Goal: Check status: Check status

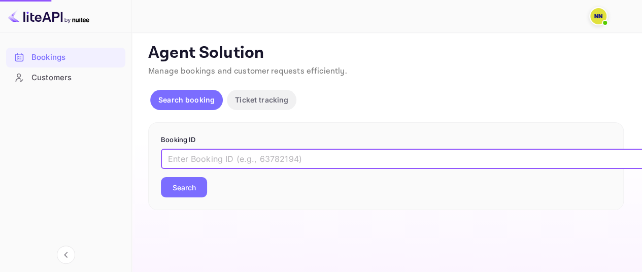
click at [205, 157] on input "text" at bounding box center [414, 159] width 507 height 20
paste input "s3XJJtjhA"
type input "s3XJJtjhA"
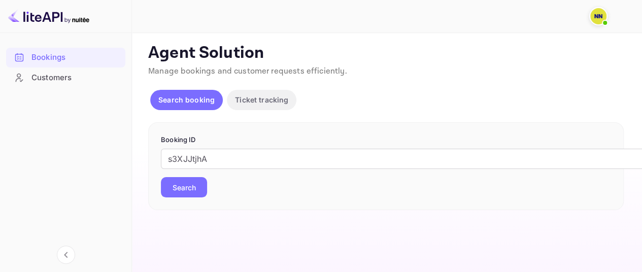
click at [180, 184] on button "Search" at bounding box center [184, 187] width 46 height 20
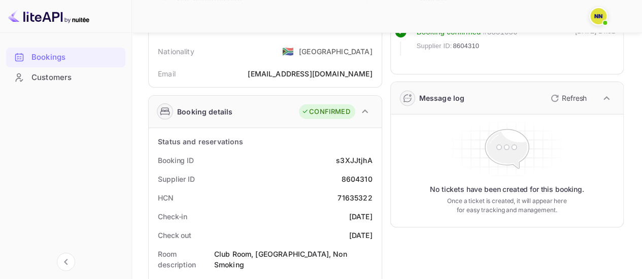
scroll to position [152, 0]
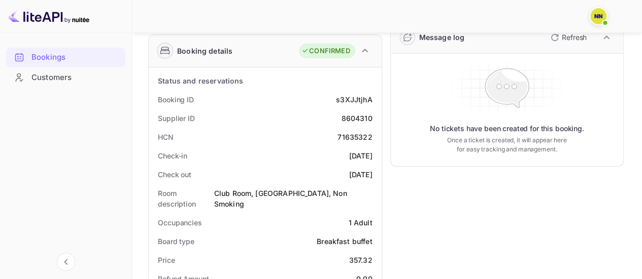
click at [346, 138] on div "71635322" at bounding box center [354, 137] width 34 height 11
copy div "71635322"
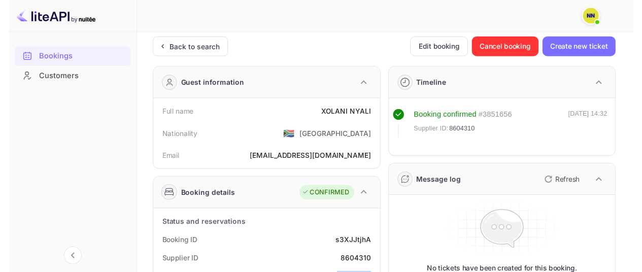
scroll to position [0, 0]
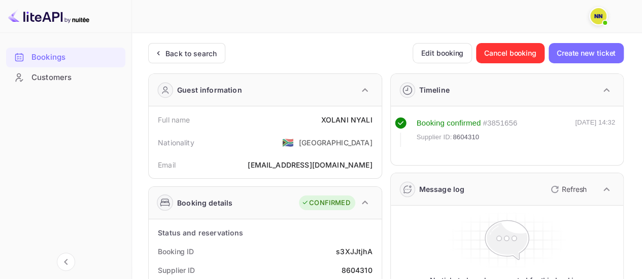
click at [210, 55] on div "Back to search" at bounding box center [190, 53] width 51 height 11
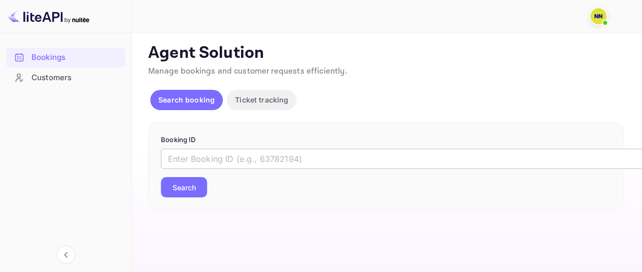
click at [208, 153] on input "text" at bounding box center [414, 159] width 507 height 20
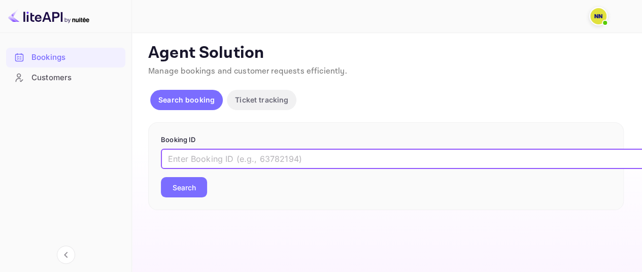
paste input "_zdDx47I8"
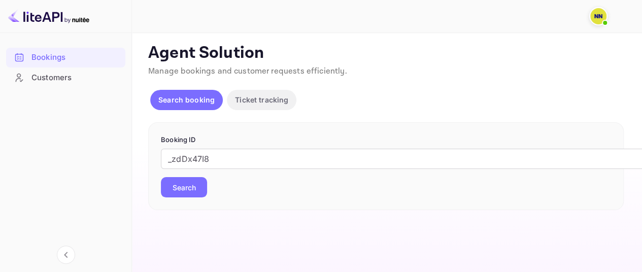
click at [194, 181] on button "Search" at bounding box center [184, 187] width 46 height 20
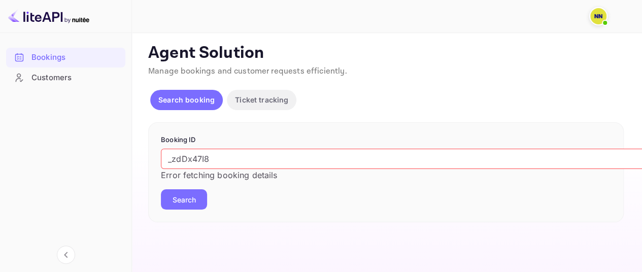
click at [171, 158] on input "_zdDx47I8" at bounding box center [414, 159] width 507 height 20
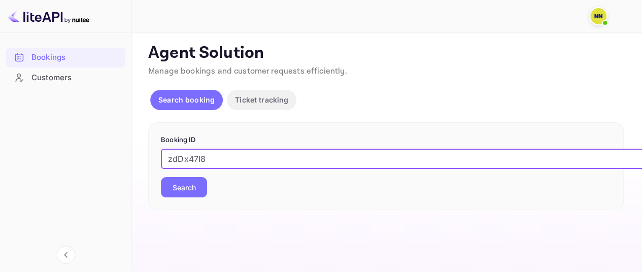
type input "zdDx47I8"
click at [161, 177] on button "Search" at bounding box center [184, 187] width 46 height 20
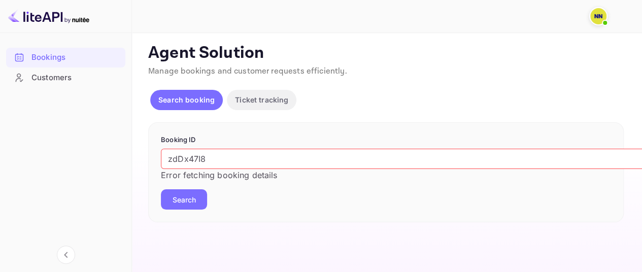
click at [590, 22] on span at bounding box center [598, 16] width 18 height 18
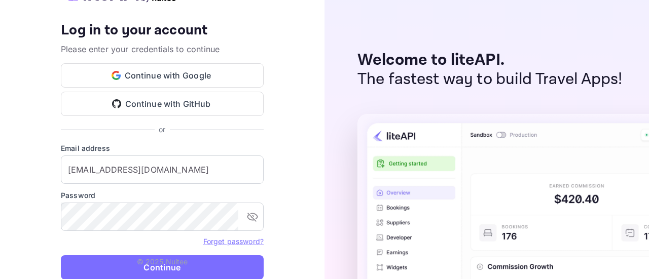
type input "[EMAIL_ADDRESS][DOMAIN_NAME]"
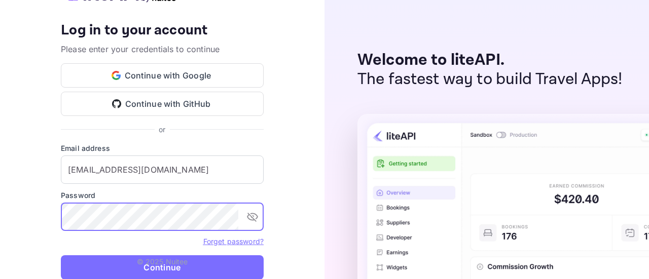
click at [155, 262] on p "© 2025 Nuitee" at bounding box center [162, 262] width 51 height 11
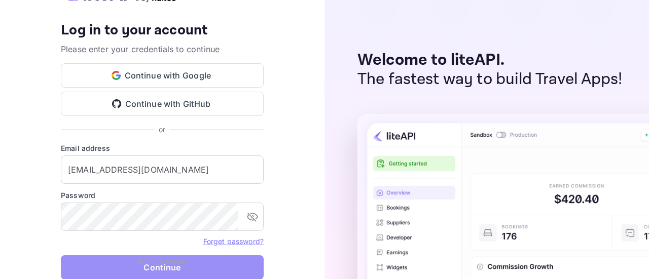
click at [219, 267] on button "Continue" at bounding box center [162, 268] width 203 height 24
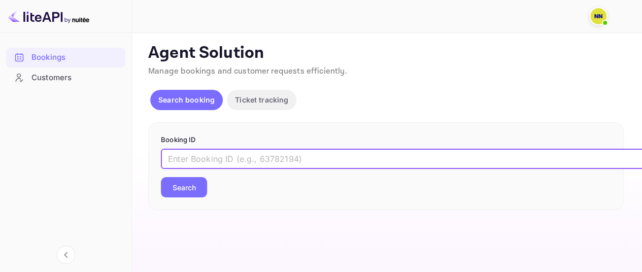
click at [190, 154] on input "text" at bounding box center [414, 159] width 507 height 20
paste input "9132187"
click at [182, 193] on button "Search" at bounding box center [184, 187] width 46 height 20
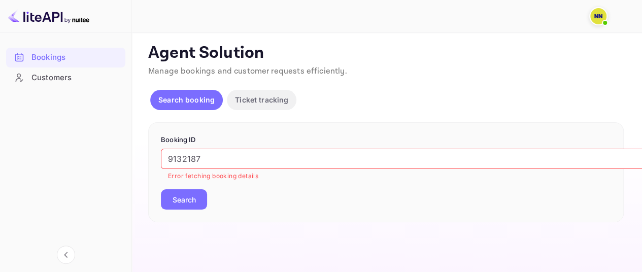
click at [192, 194] on button "Search" at bounding box center [184, 199] width 46 height 20
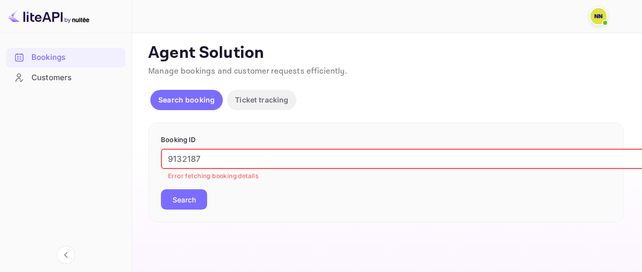
click at [237, 159] on input "9132187" at bounding box center [414, 159] width 507 height 20
paste input "_zdDx47I8"
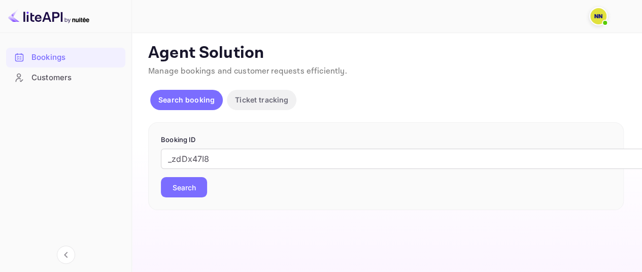
click at [189, 191] on button "Search" at bounding box center [184, 187] width 46 height 20
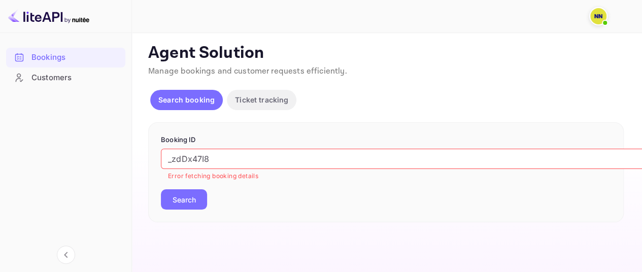
click at [254, 162] on input "_zdDx47I8" at bounding box center [414, 159] width 507 height 20
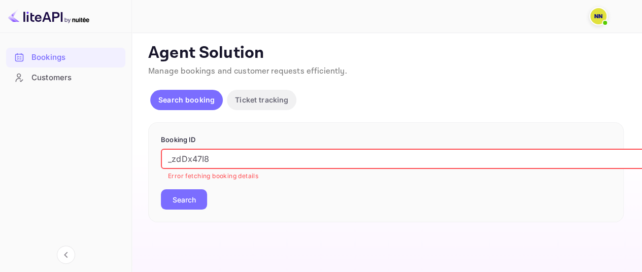
click at [254, 162] on input "_zdDx47I8" at bounding box center [414, 159] width 507 height 20
paste input "7D1LQSrXO"
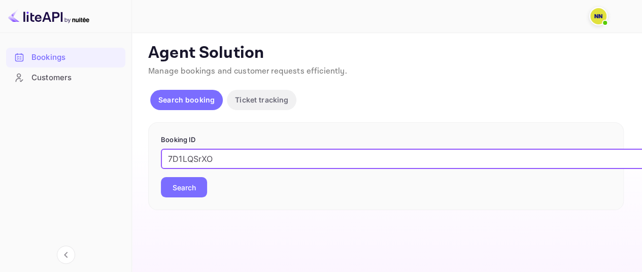
type input "7D1LQSrXO"
click at [162, 192] on button "Search" at bounding box center [184, 187] width 46 height 20
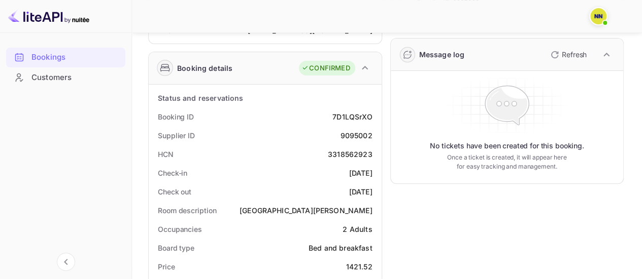
scroll to position [104, 0]
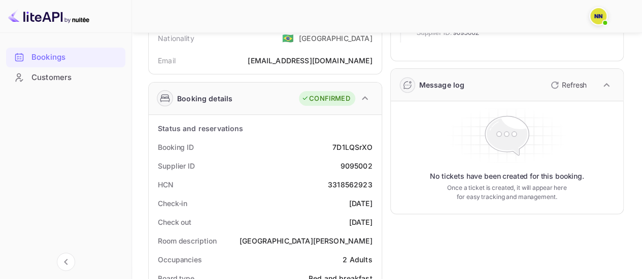
click at [354, 184] on div "3318562923" at bounding box center [350, 185] width 45 height 11
copy div "3318562923"
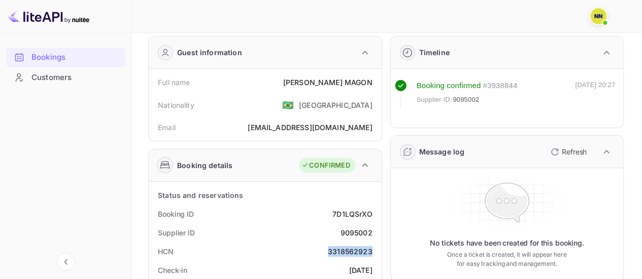
scroll to position [0, 0]
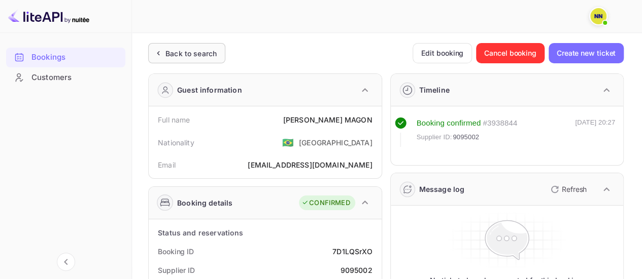
click at [220, 61] on div "Back to search" at bounding box center [186, 53] width 77 height 20
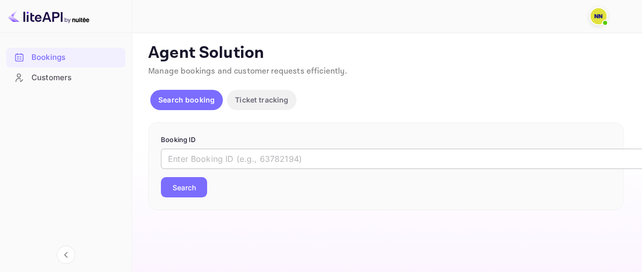
click at [220, 160] on input "text" at bounding box center [414, 159] width 507 height 20
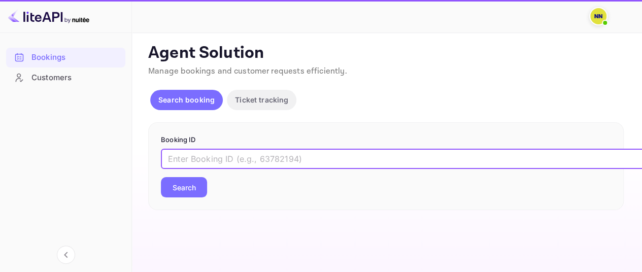
paste input "gsZ3JVIkz"
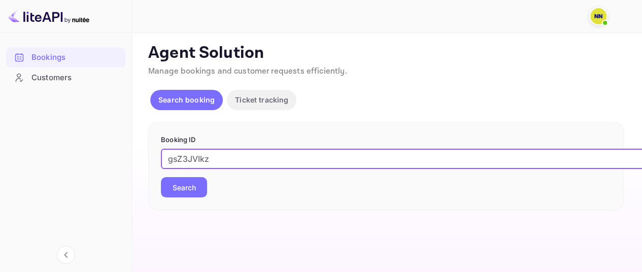
type input "gsZ3JVIkz"
click at [178, 187] on button "Search" at bounding box center [184, 187] width 46 height 20
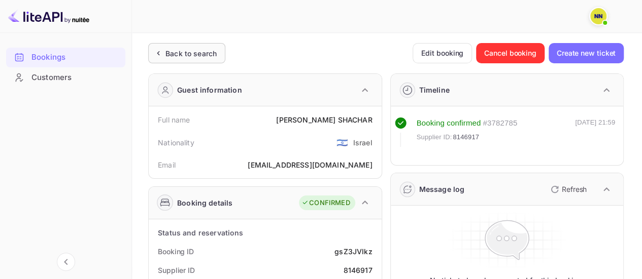
click at [180, 59] on div "Back to search" at bounding box center [186, 53] width 77 height 20
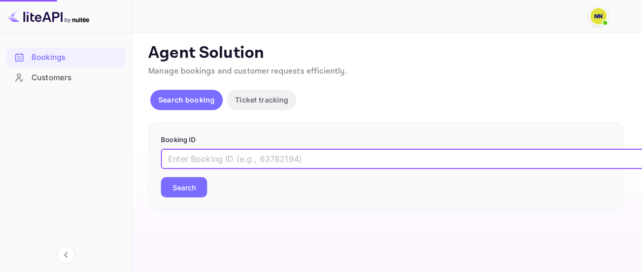
click at [198, 167] on input "text" at bounding box center [414, 159] width 507 height 20
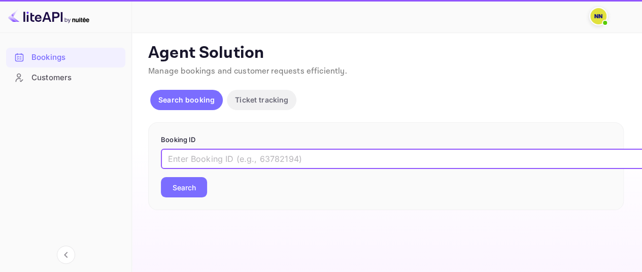
paste input "jl8V3vNt7"
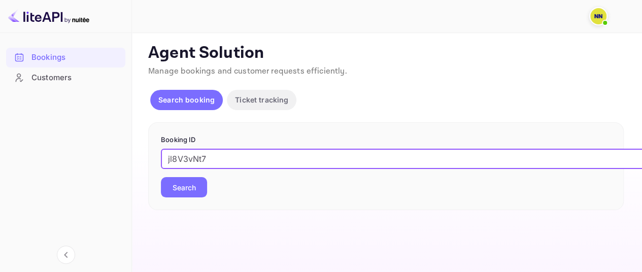
type input "jl8V3vNt7"
click at [183, 182] on button "Search" at bounding box center [184, 187] width 46 height 20
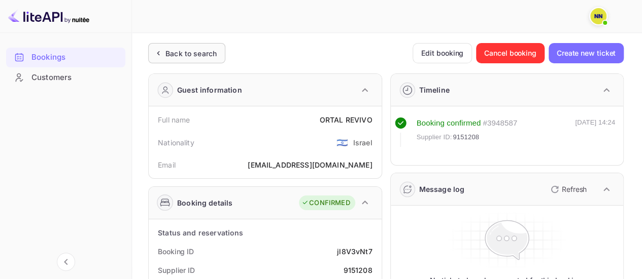
click at [184, 58] on div "Back to search" at bounding box center [190, 53] width 51 height 11
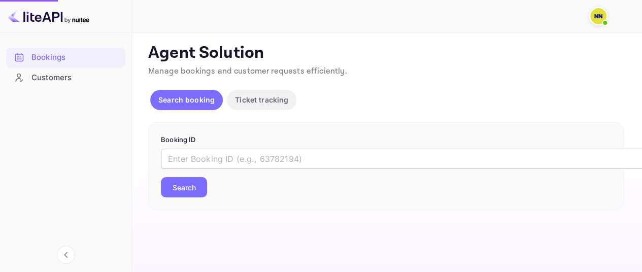
click at [186, 152] on input "text" at bounding box center [414, 159] width 507 height 20
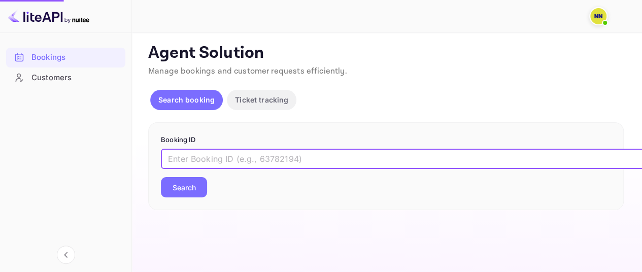
paste input "cRPG79COm"
type input "cRPG79COm"
click at [161, 177] on button "Search" at bounding box center [184, 187] width 46 height 20
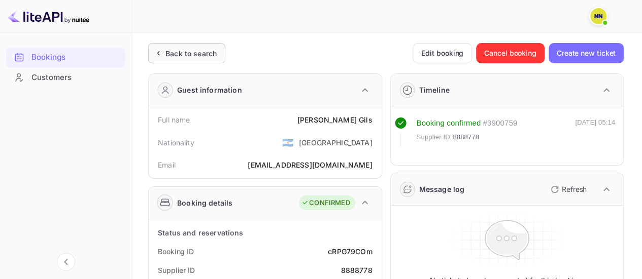
click at [178, 55] on div "Back to search" at bounding box center [190, 53] width 51 height 11
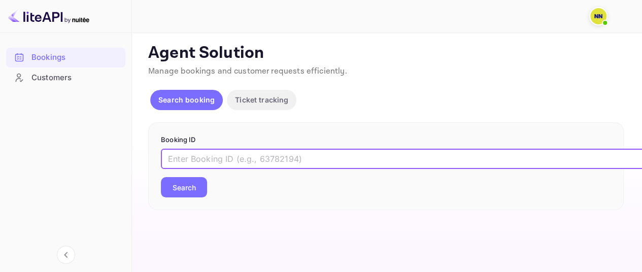
click at [213, 156] on input "text" at bounding box center [414, 159] width 507 height 20
paste input "lF-SoQ-ld"
type input "lF-SoQ-ld"
click at [189, 186] on button "Search" at bounding box center [184, 187] width 46 height 20
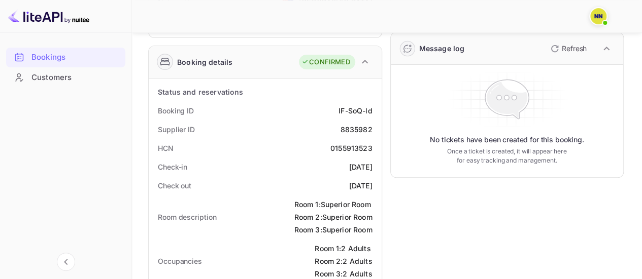
scroll to position [181, 0]
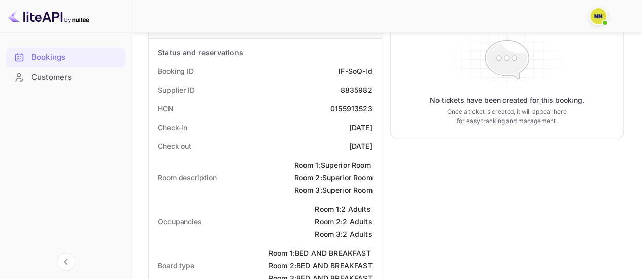
click at [348, 111] on div "0155913523" at bounding box center [351, 108] width 42 height 11
copy div "0155913523"
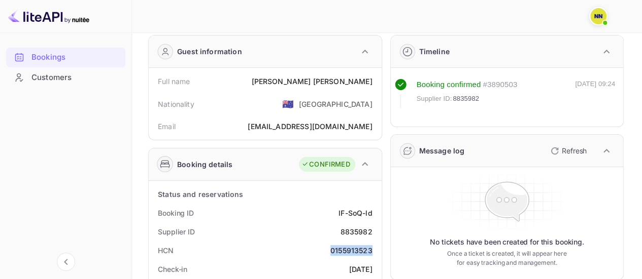
scroll to position [0, 0]
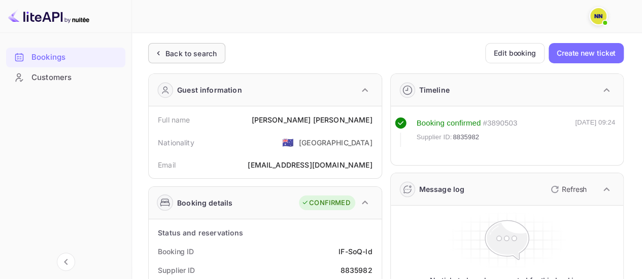
click at [187, 52] on div "Back to search" at bounding box center [190, 53] width 51 height 11
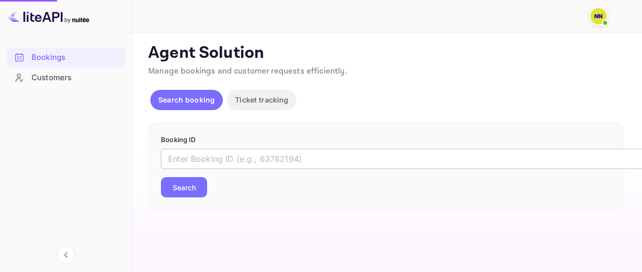
click at [220, 151] on input "text" at bounding box center [414, 159] width 507 height 20
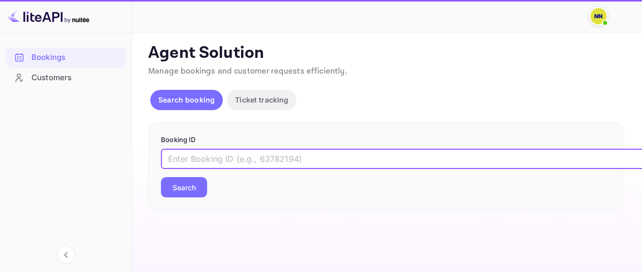
paste input "6128649"
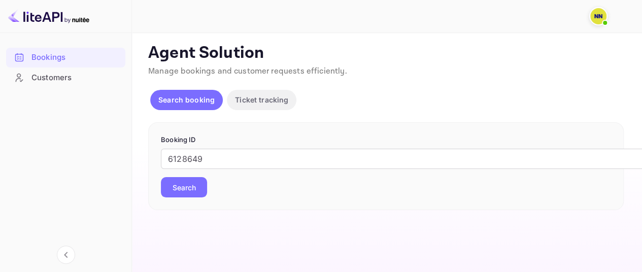
click at [191, 189] on button "Search" at bounding box center [184, 187] width 46 height 20
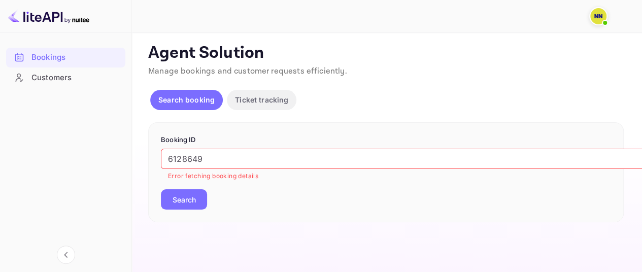
click at [217, 161] on input "6128649" at bounding box center [414, 159] width 507 height 20
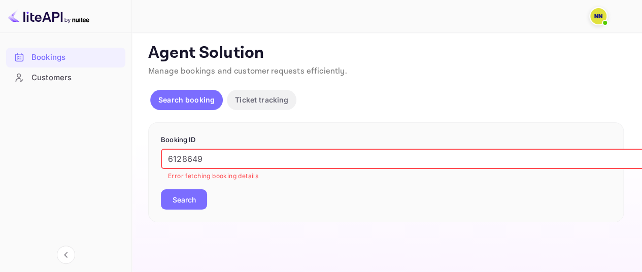
click at [217, 161] on input "6128649" at bounding box center [414, 159] width 507 height 20
paste input "x34nuxGNR"
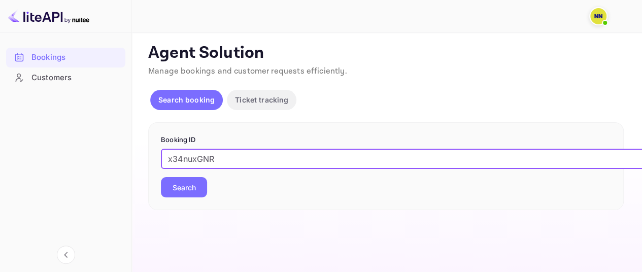
type input "x34nuxGNR"
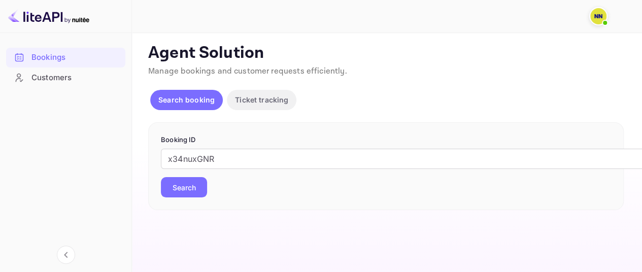
click at [187, 190] on button "Search" at bounding box center [184, 187] width 46 height 20
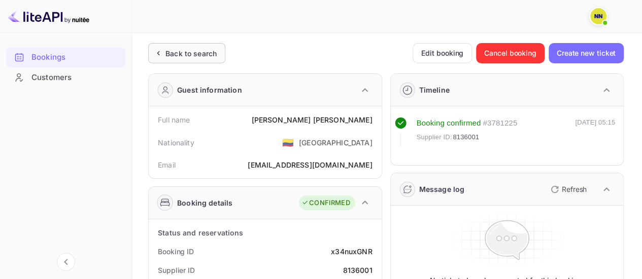
click at [204, 61] on div "Back to search" at bounding box center [186, 53] width 77 height 20
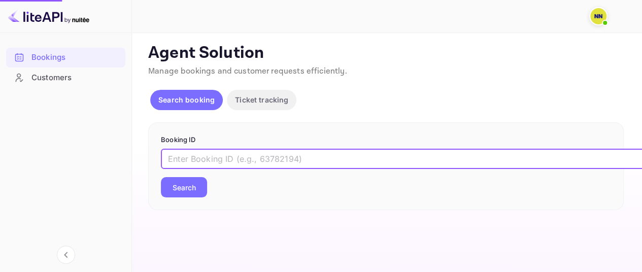
click at [214, 150] on input "text" at bounding box center [414, 159] width 507 height 20
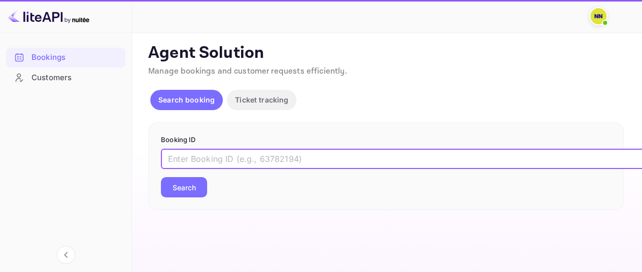
paste input "rEZHCOUJA"
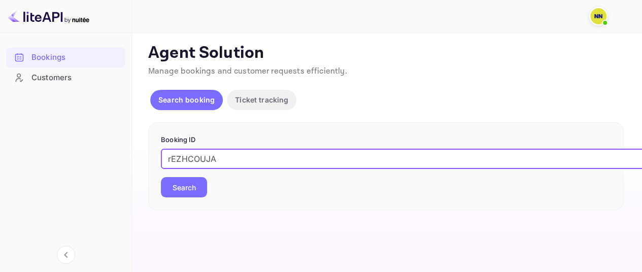
type input "rEZHCOUJA"
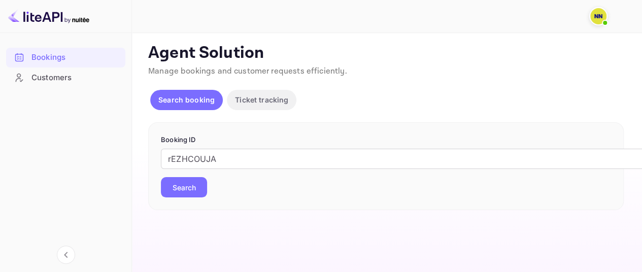
click at [197, 183] on button "Search" at bounding box center [184, 187] width 46 height 20
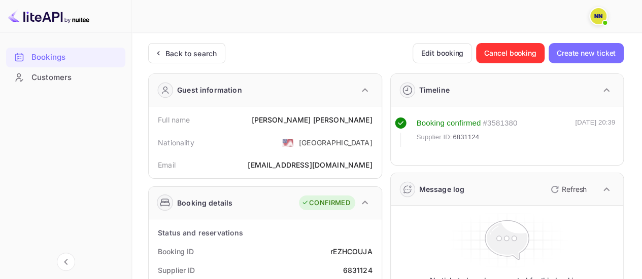
scroll to position [101, 0]
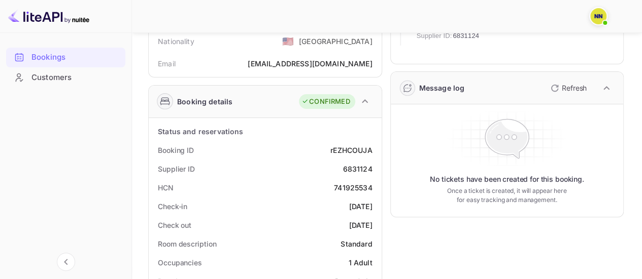
click at [336, 184] on div "741925534" at bounding box center [353, 188] width 38 height 11
copy div "741925534"
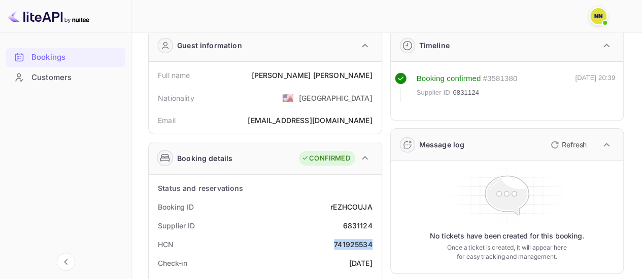
scroll to position [0, 0]
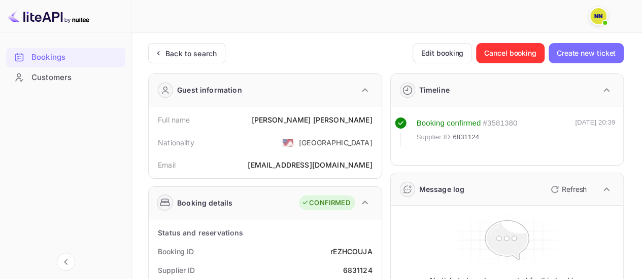
click at [177, 59] on div "Back to search" at bounding box center [186, 53] width 77 height 20
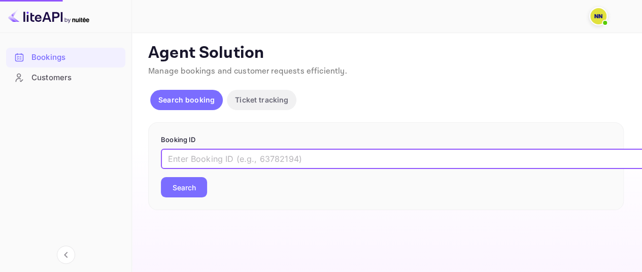
click at [209, 158] on input "text" at bounding box center [414, 159] width 507 height 20
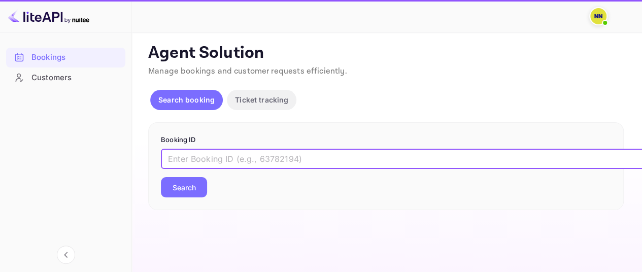
paste input "Spj6oPvaf"
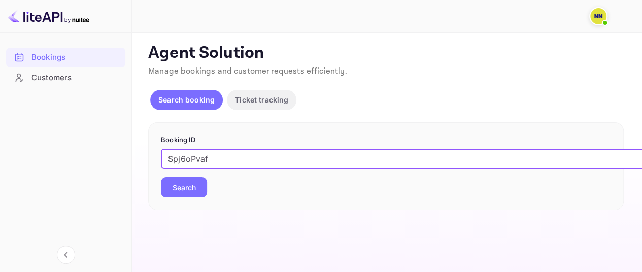
type input "Spj6oPvaf"
click at [161, 177] on button "Search" at bounding box center [184, 187] width 46 height 20
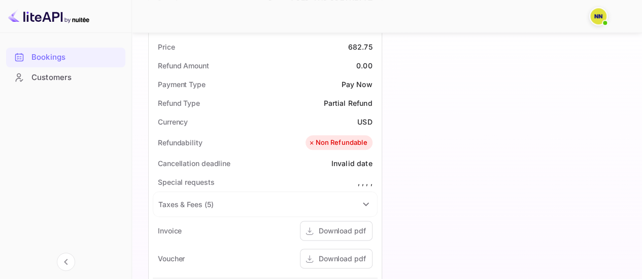
scroll to position [710, 0]
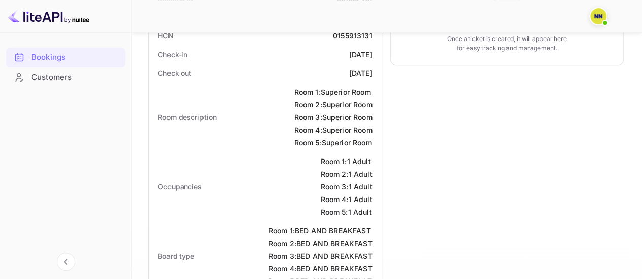
scroll to position [51, 0]
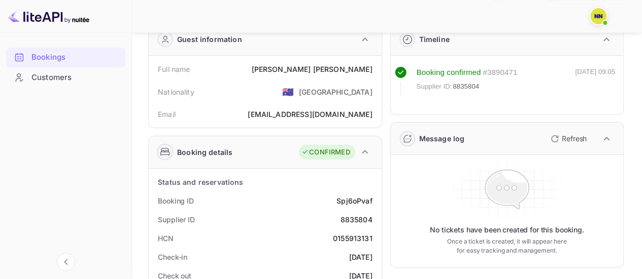
click at [346, 236] on div "0155913131" at bounding box center [353, 238] width 40 height 11
drag, startPoint x: 346, startPoint y: 236, endPoint x: 375, endPoint y: 233, distance: 29.6
click at [346, 237] on div "0155913131" at bounding box center [353, 238] width 40 height 11
copy div "0155913131"
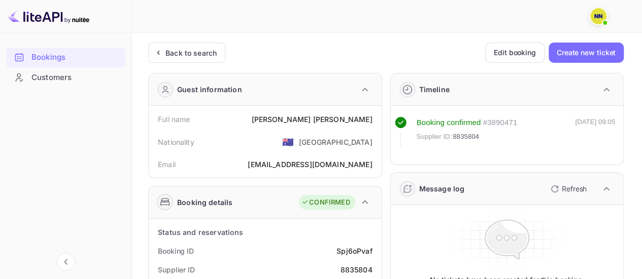
scroll to position [0, 0]
click at [210, 58] on div "Back to search" at bounding box center [190, 53] width 51 height 11
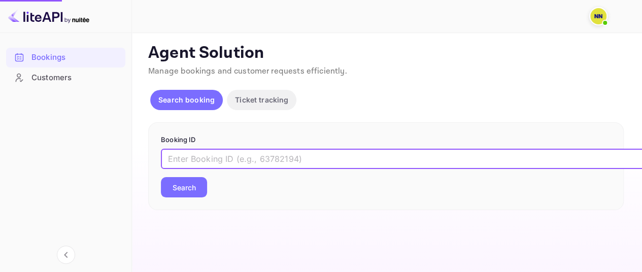
click at [221, 156] on input "text" at bounding box center [414, 159] width 507 height 20
paste input "UkvQBIG10"
type input "UkvQBIG10"
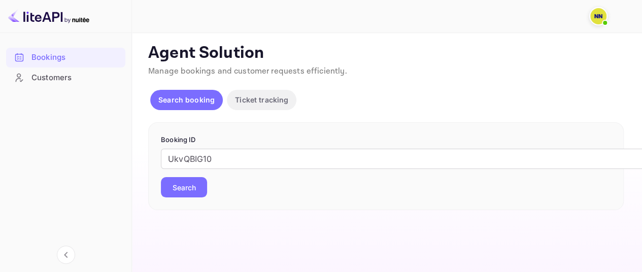
click at [193, 193] on button "Search" at bounding box center [184, 187] width 46 height 20
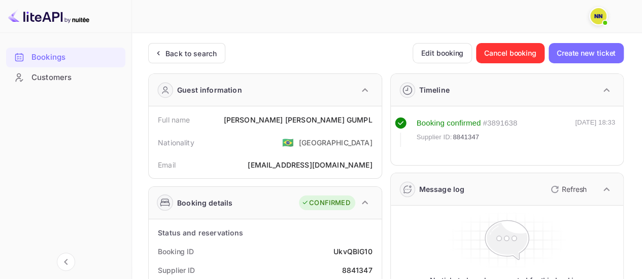
scroll to position [152, 0]
